Goal: Information Seeking & Learning: Learn about a topic

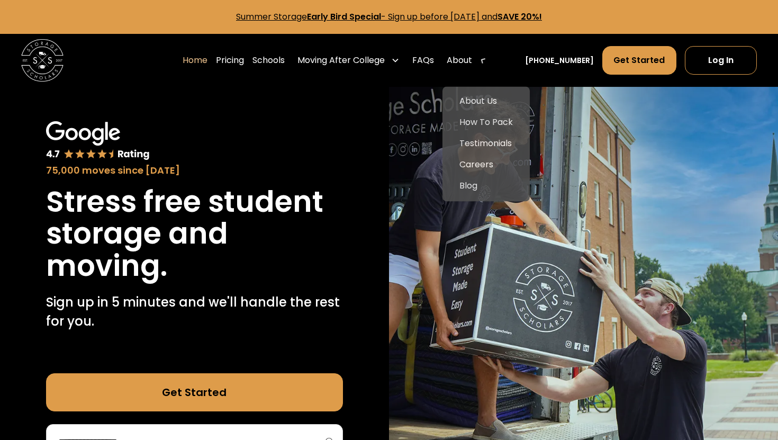
click at [491, 65] on div "About" at bounding box center [467, 61] width 49 height 30
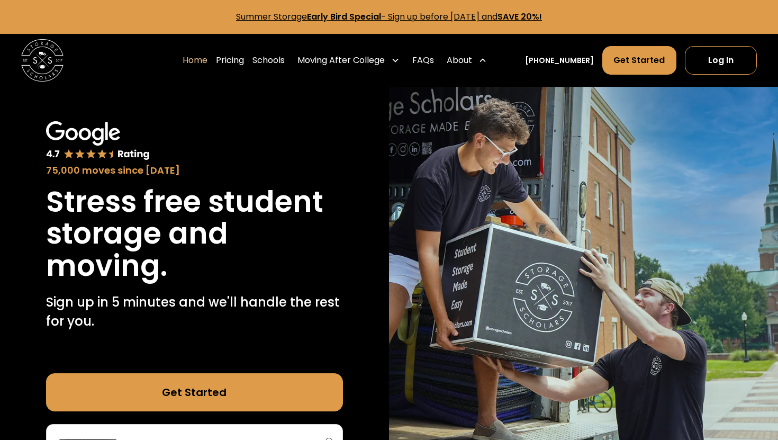
click at [487, 65] on icon at bounding box center [483, 60] width 8 height 8
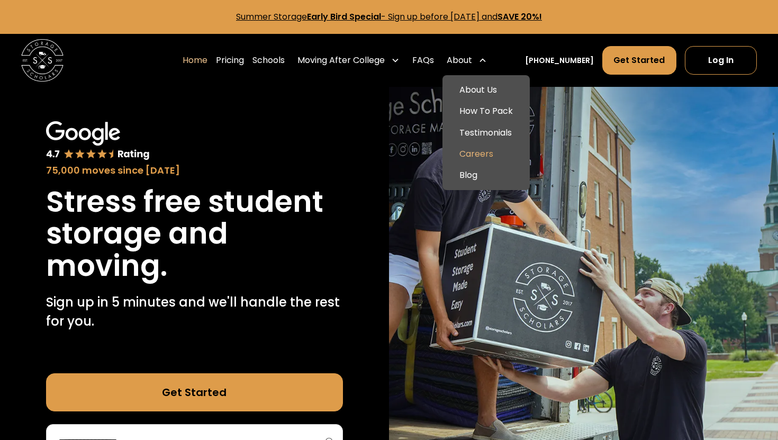
click at [487, 149] on link "Careers" at bounding box center [486, 154] width 79 height 21
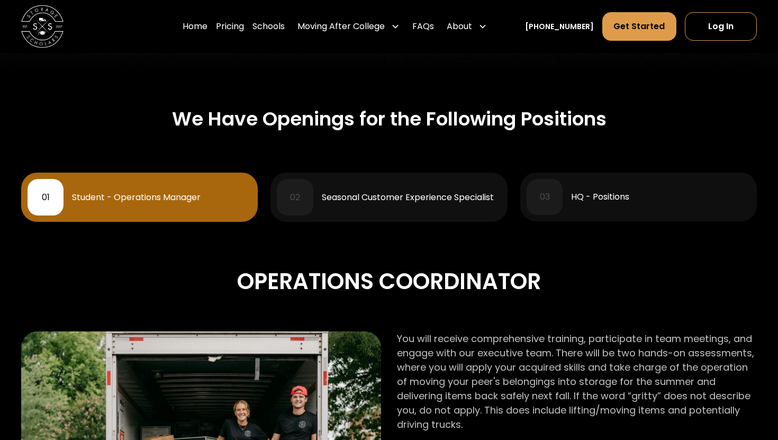
scroll to position [405, 0]
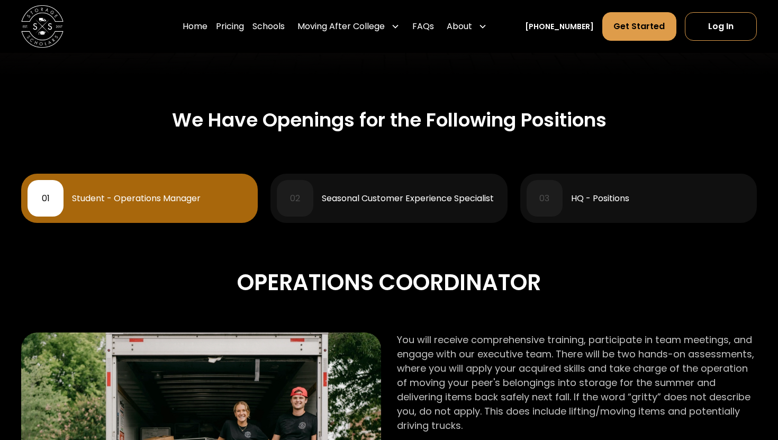
click at [592, 191] on div "03 HQ - Positions" at bounding box center [639, 198] width 224 height 36
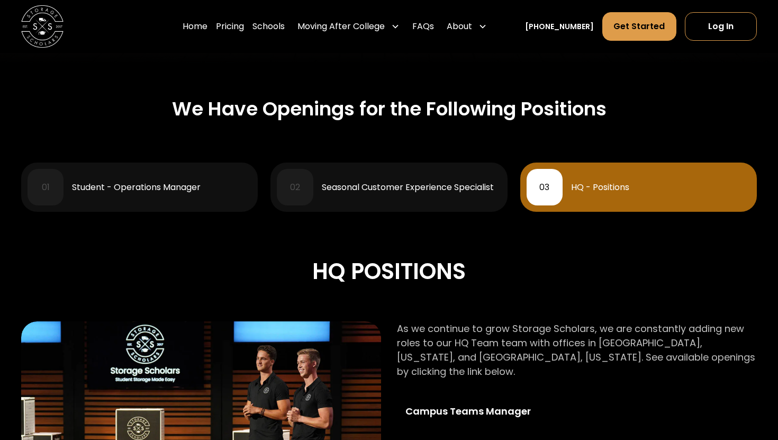
scroll to position [414, 0]
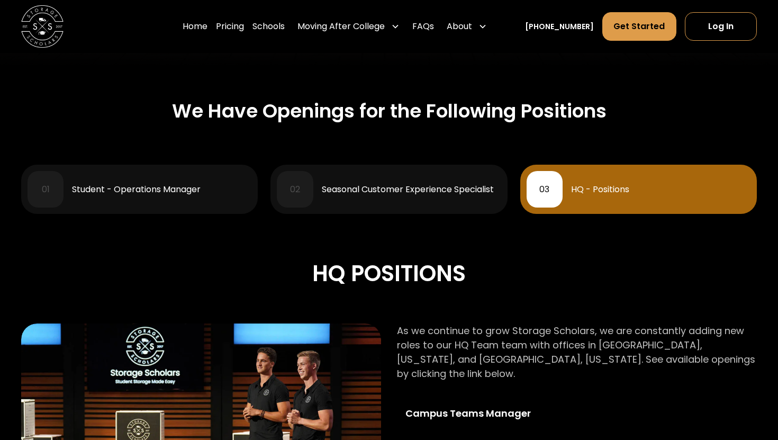
click at [197, 182] on div "01 Student - Operations Manager" at bounding box center [140, 189] width 224 height 36
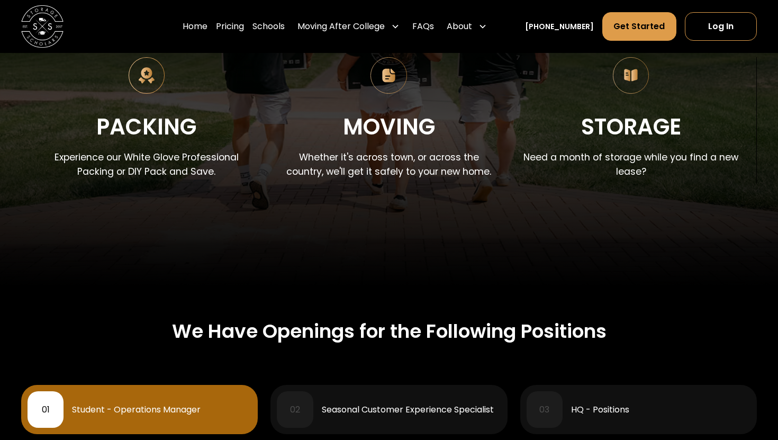
scroll to position [312, 0]
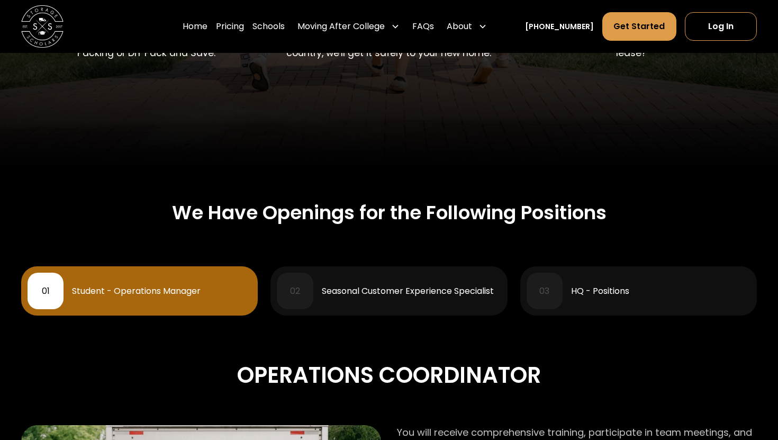
click at [382, 302] on div "02 Seasonal Customer Experience Specialist" at bounding box center [389, 291] width 224 height 36
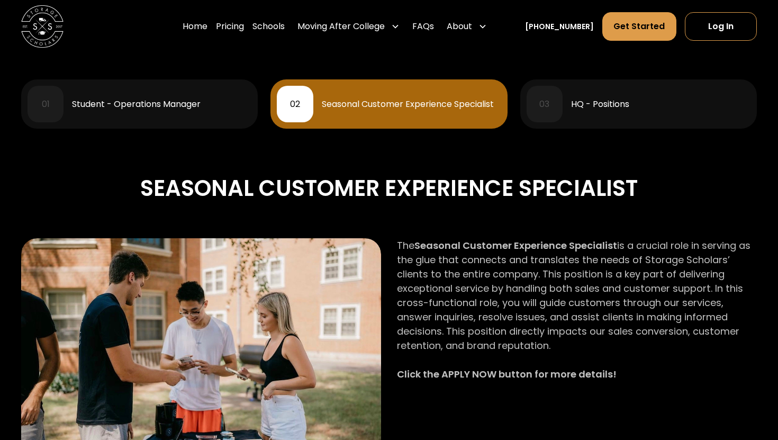
scroll to position [476, 0]
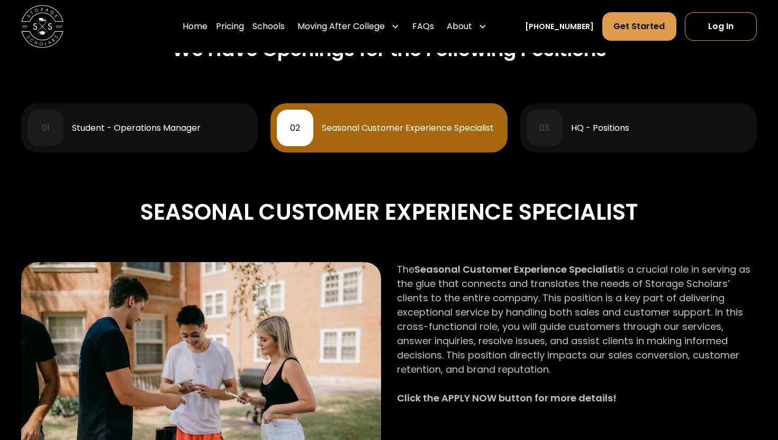
click at [545, 141] on div "03" at bounding box center [545, 128] width 36 height 36
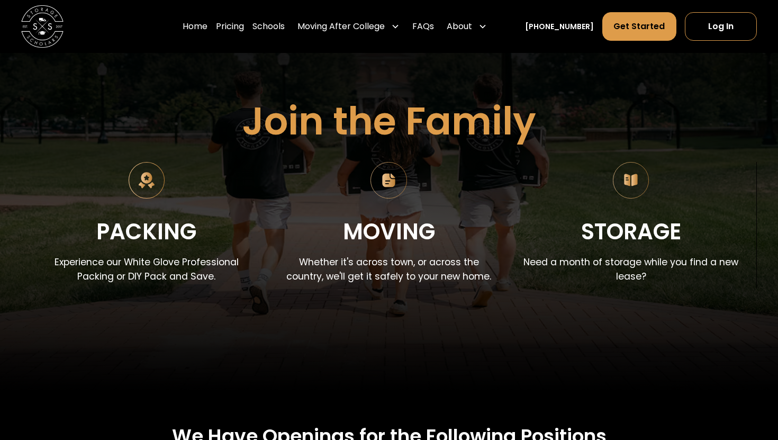
scroll to position [0, 0]
